Goal: Task Accomplishment & Management: Manage account settings

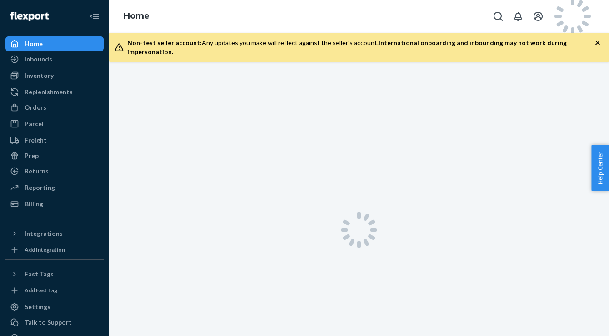
click at [276, 191] on div at bounding box center [359, 230] width 500 height 336
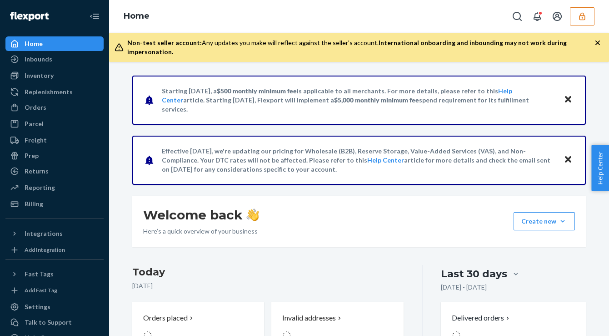
click at [581, 22] on button "button" at bounding box center [582, 16] width 25 height 18
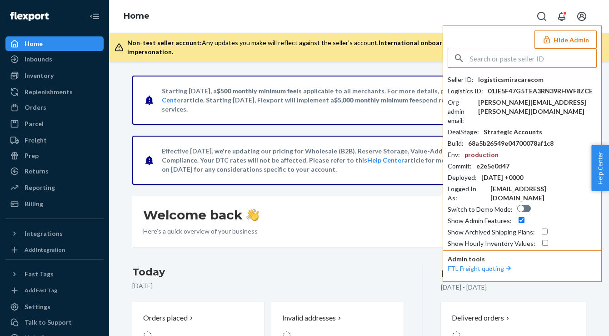
click at [536, 58] on input "text" at bounding box center [533, 58] width 126 height 18
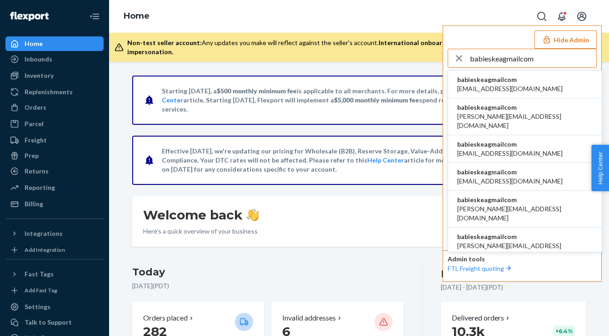
type input "babieskeagmailcom"
click at [506, 84] on span "[EMAIL_ADDRESS][DOMAIN_NAME]" at bounding box center [509, 88] width 105 height 9
